Goal: Check status: Check status

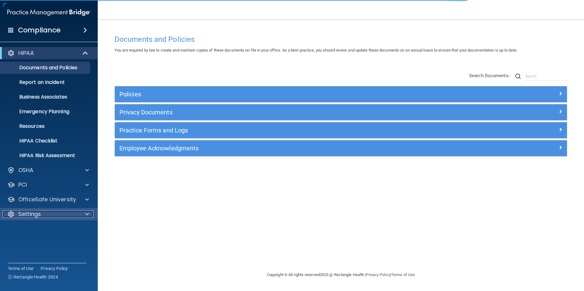
click at [62, 216] on div "Settings" at bounding box center [41, 214] width 76 height 7
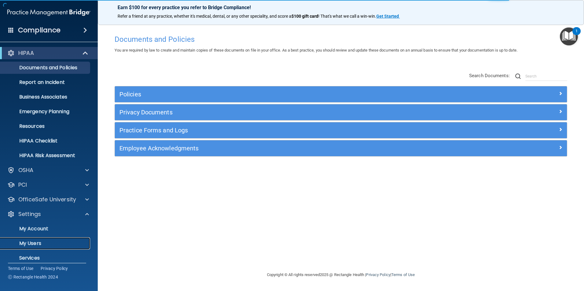
click at [41, 246] on p "My Users" at bounding box center [45, 244] width 83 height 6
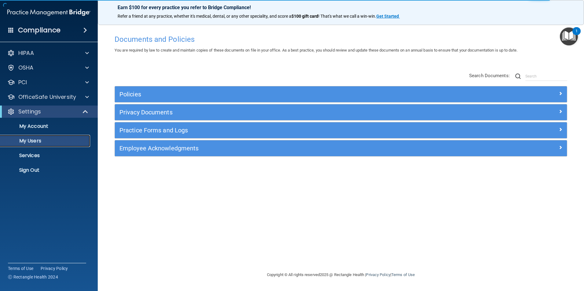
select select "20"
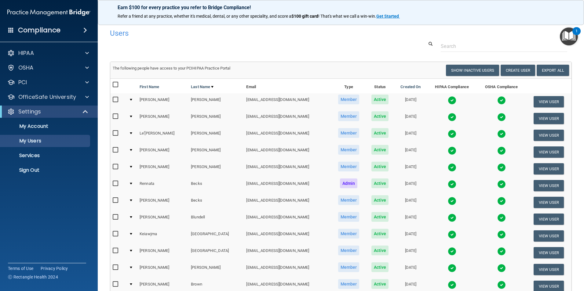
click at [448, 132] on img at bounding box center [452, 134] width 9 height 9
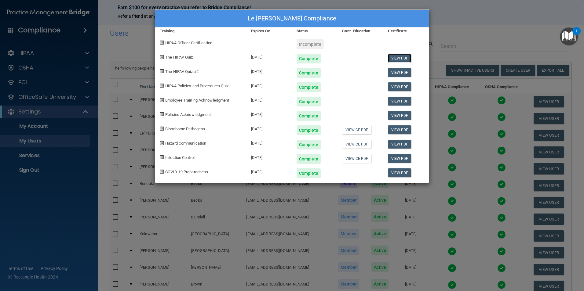
click at [394, 61] on link "View PDF" at bounding box center [400, 58] width 24 height 9
click at [396, 74] on link "View PDF" at bounding box center [400, 72] width 24 height 9
click at [408, 89] on link "View PDF" at bounding box center [400, 86] width 24 height 9
click at [398, 102] on link "View PDF" at bounding box center [400, 101] width 24 height 9
click at [395, 119] on link "View PDF" at bounding box center [400, 115] width 24 height 9
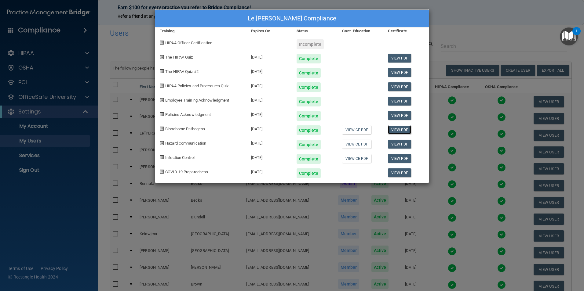
click at [401, 129] on link "View PDF" at bounding box center [400, 130] width 24 height 9
click at [396, 147] on link "View PDF" at bounding box center [400, 144] width 24 height 9
click at [402, 159] on link "View PDF" at bounding box center [400, 158] width 24 height 9
click at [445, 199] on div "Le'[PERSON_NAME] Compliance Training Expires On Status Cont. Education Certific…" at bounding box center [292, 145] width 584 height 291
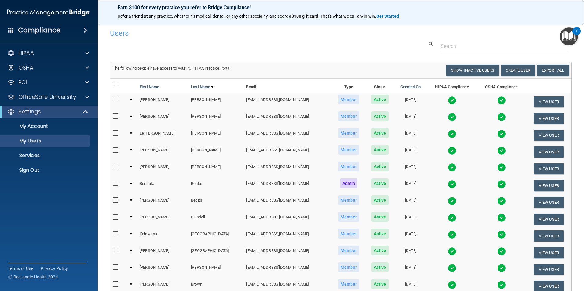
click at [448, 133] on img at bounding box center [452, 134] width 9 height 9
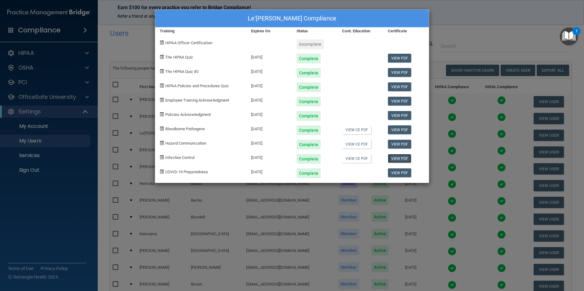
click at [399, 161] on link "View PDF" at bounding box center [400, 158] width 24 height 9
